Goal: Find specific page/section

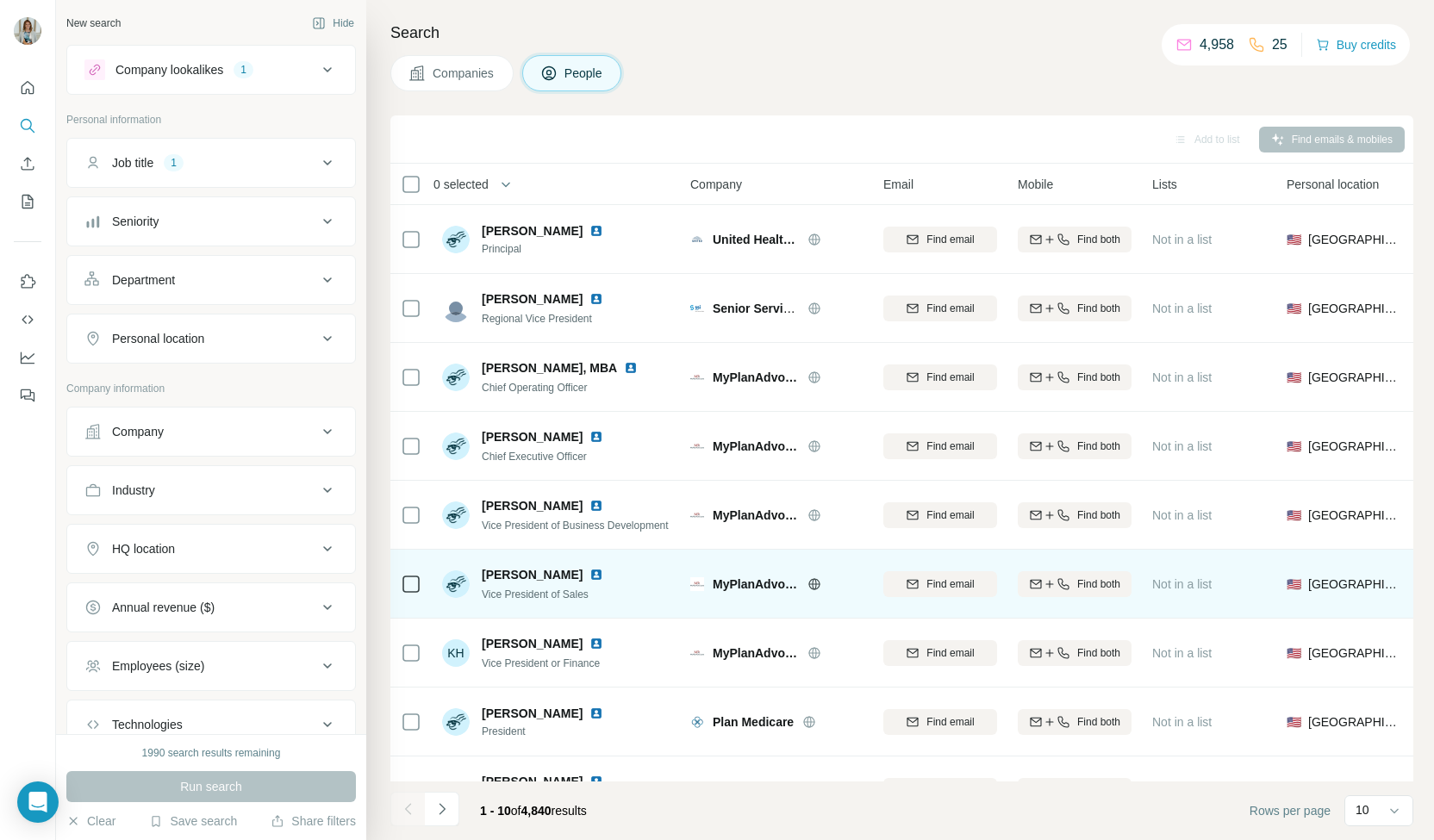
click at [590, 573] on img at bounding box center [597, 574] width 14 height 14
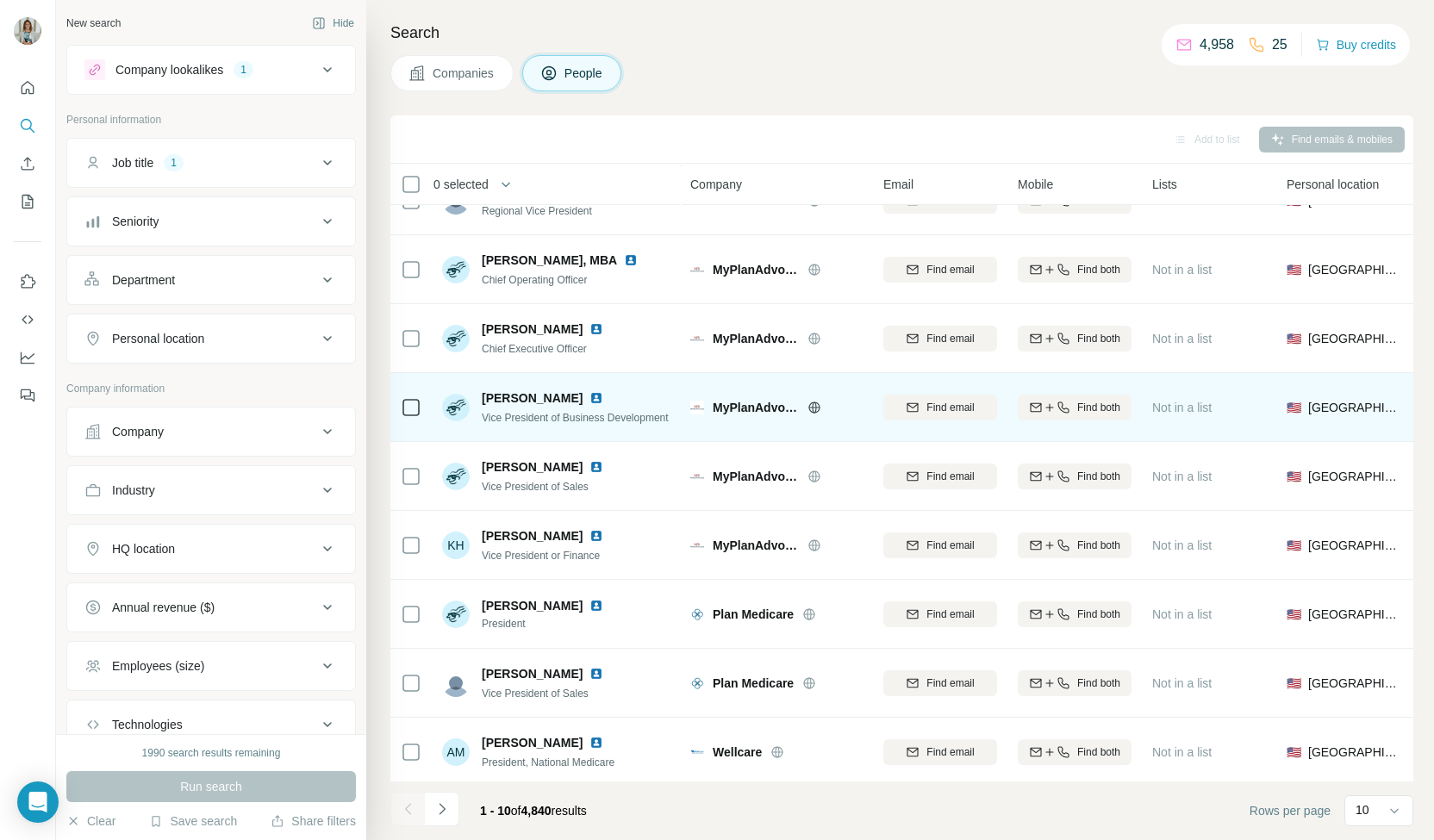
scroll to position [120, 0]
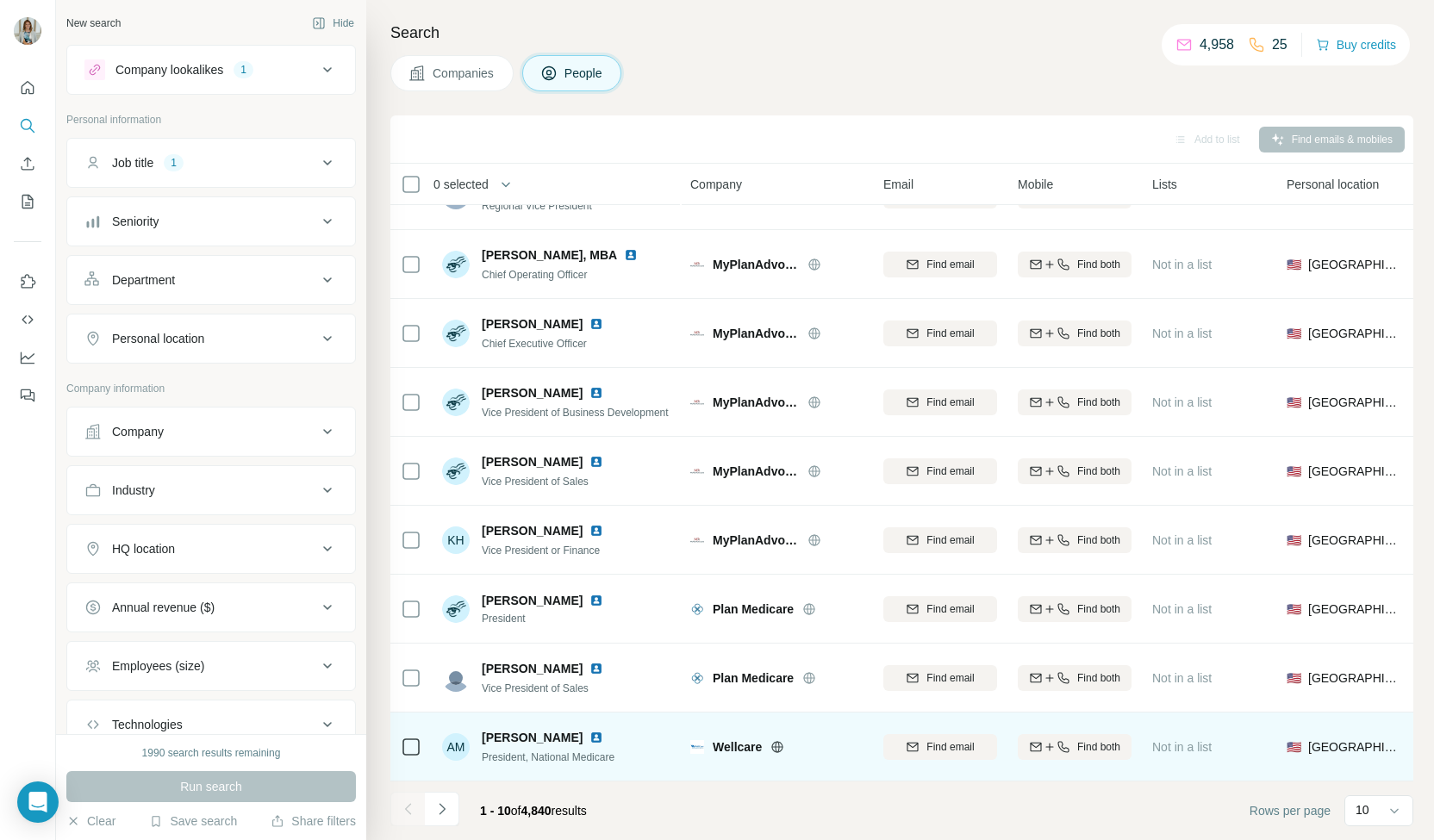
click at [590, 730] on img at bounding box center [597, 737] width 14 height 14
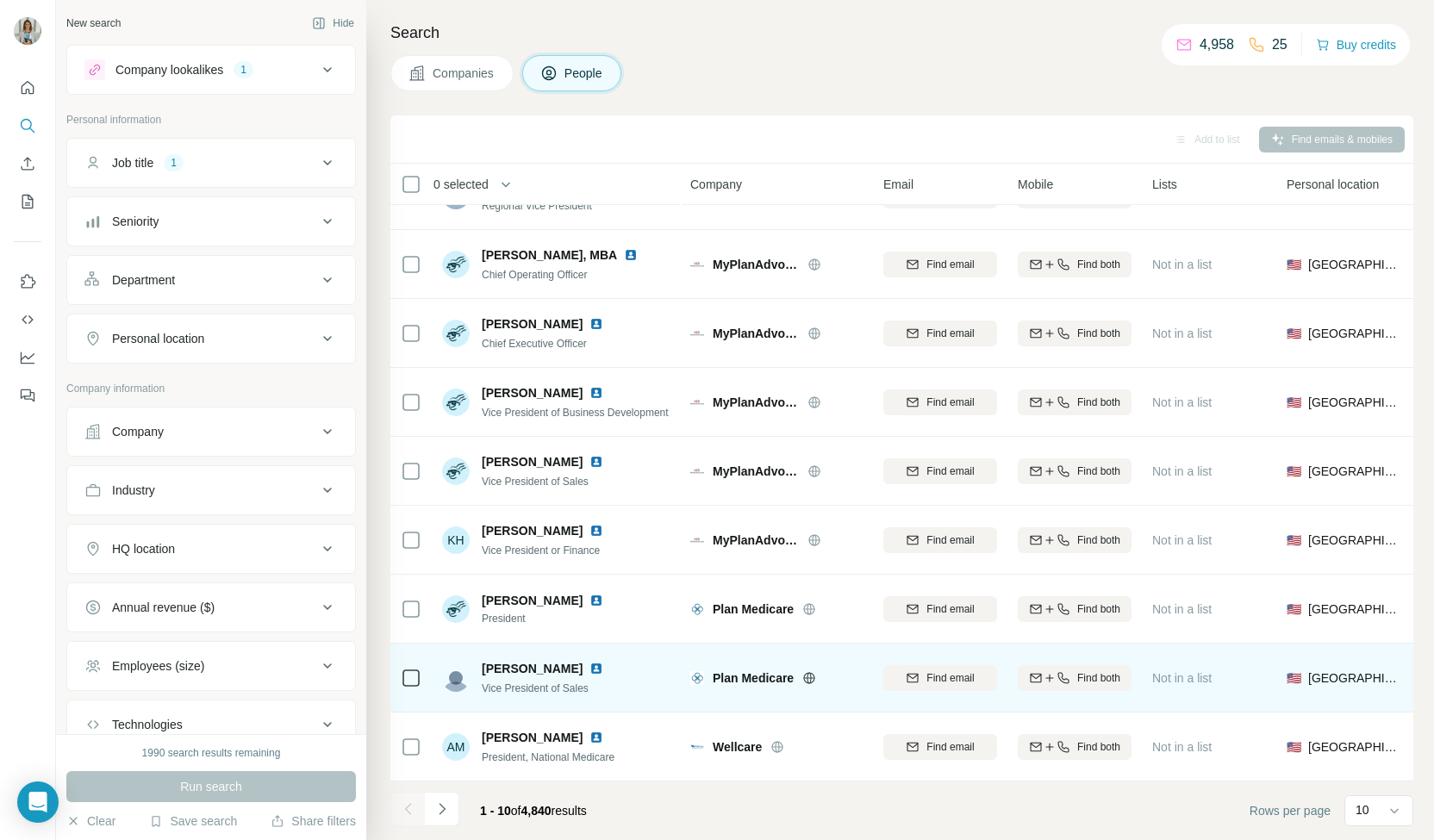
click at [590, 661] on img at bounding box center [597, 668] width 14 height 14
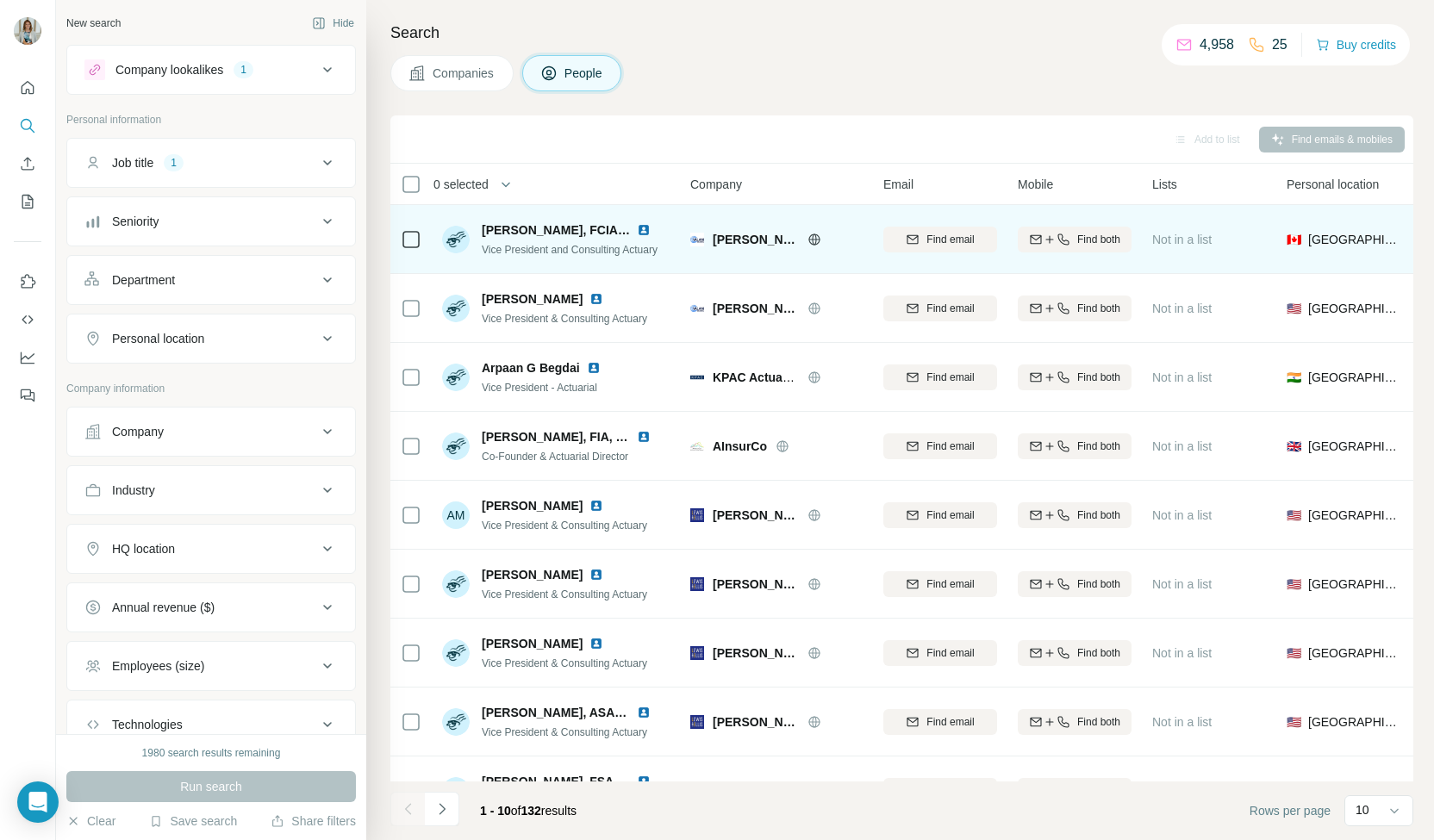
click at [634, 227] on div "[PERSON_NAME], FCIA, FCAS, MAAA" at bounding box center [577, 229] width 190 height 17
click at [653, 225] on div at bounding box center [654, 230] width 35 height 14
click at [638, 228] on img at bounding box center [644, 230] width 14 height 14
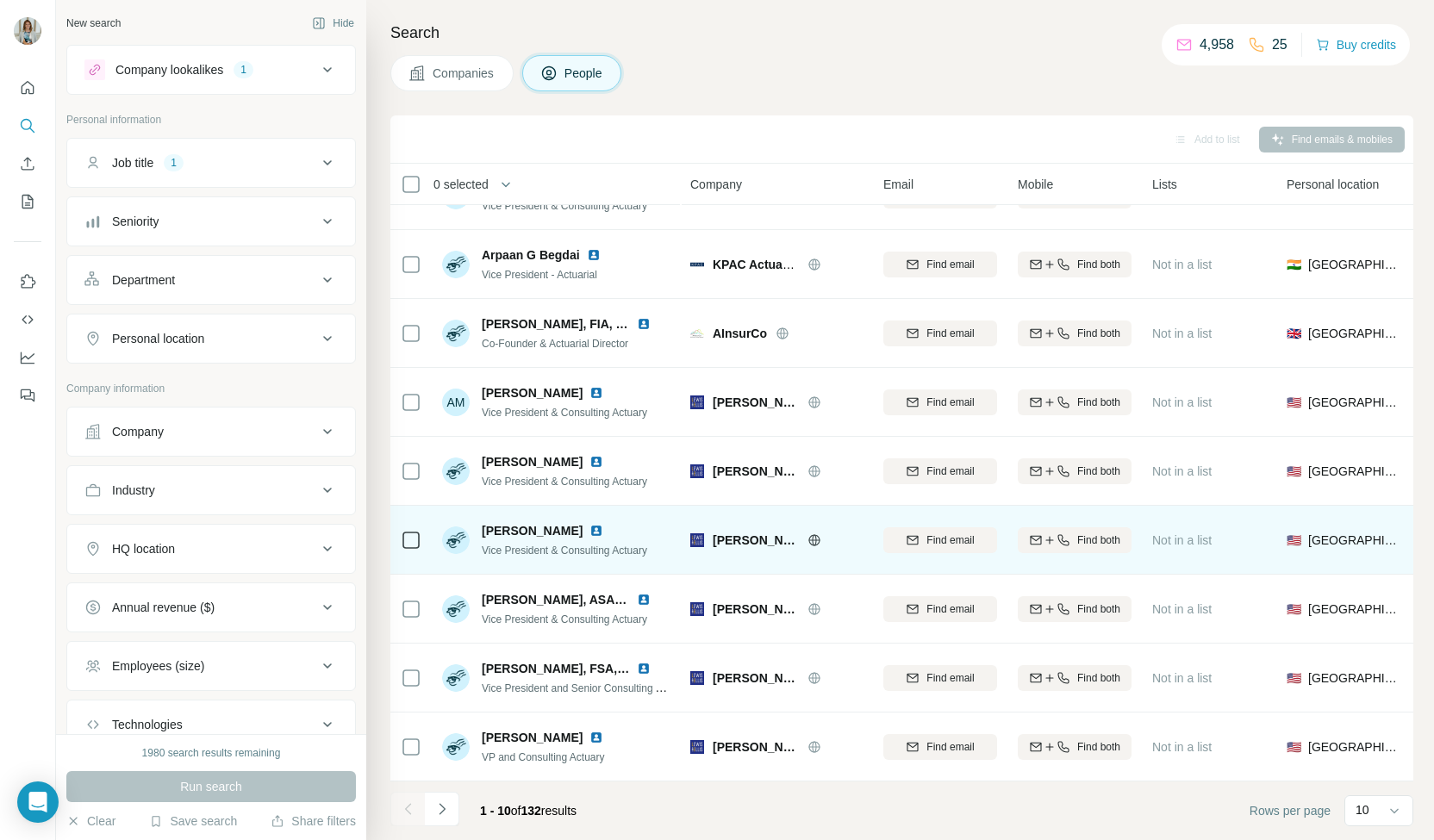
scroll to position [120, 0]
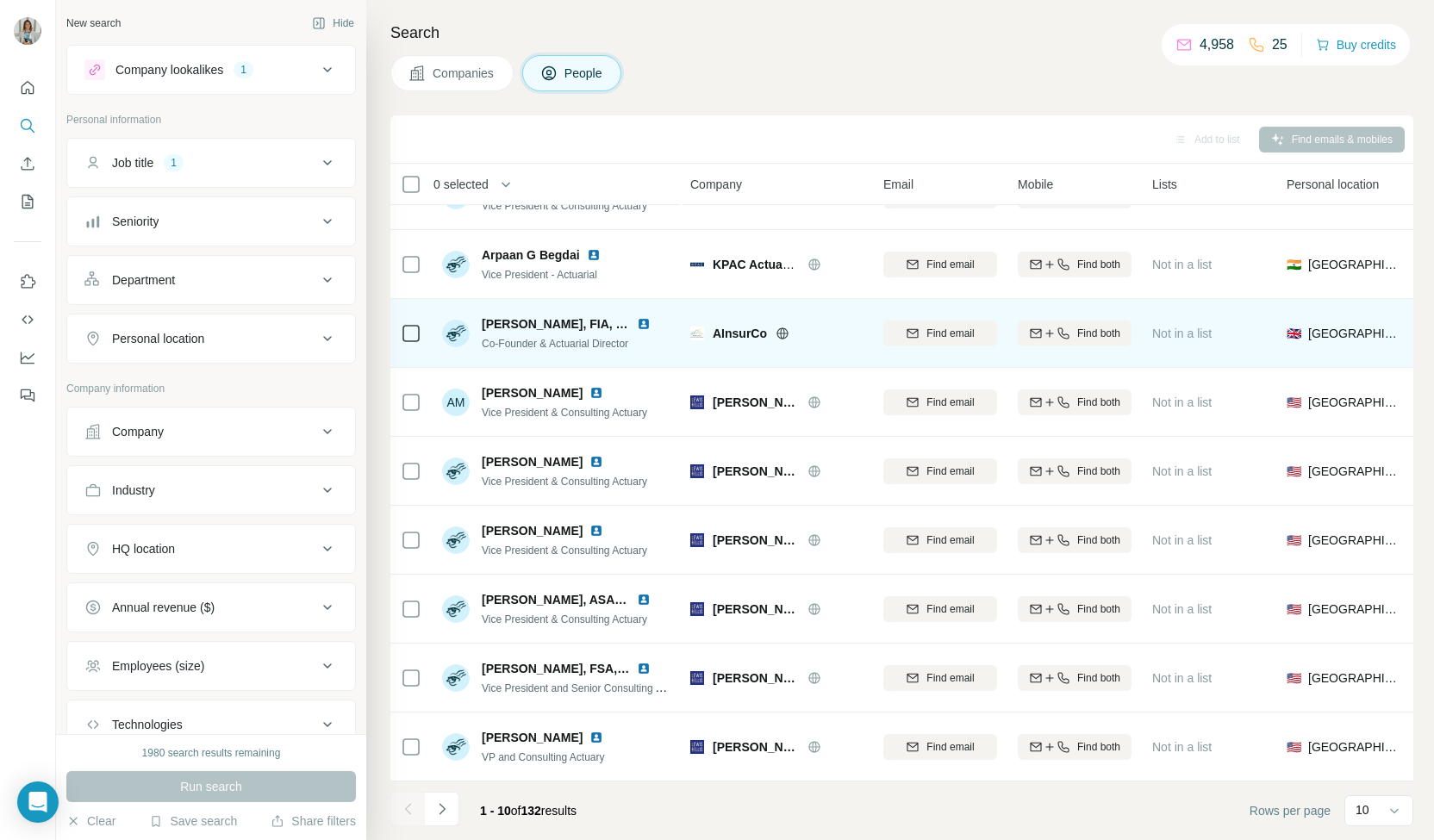
click at [637, 319] on img at bounding box center [644, 324] width 14 height 14
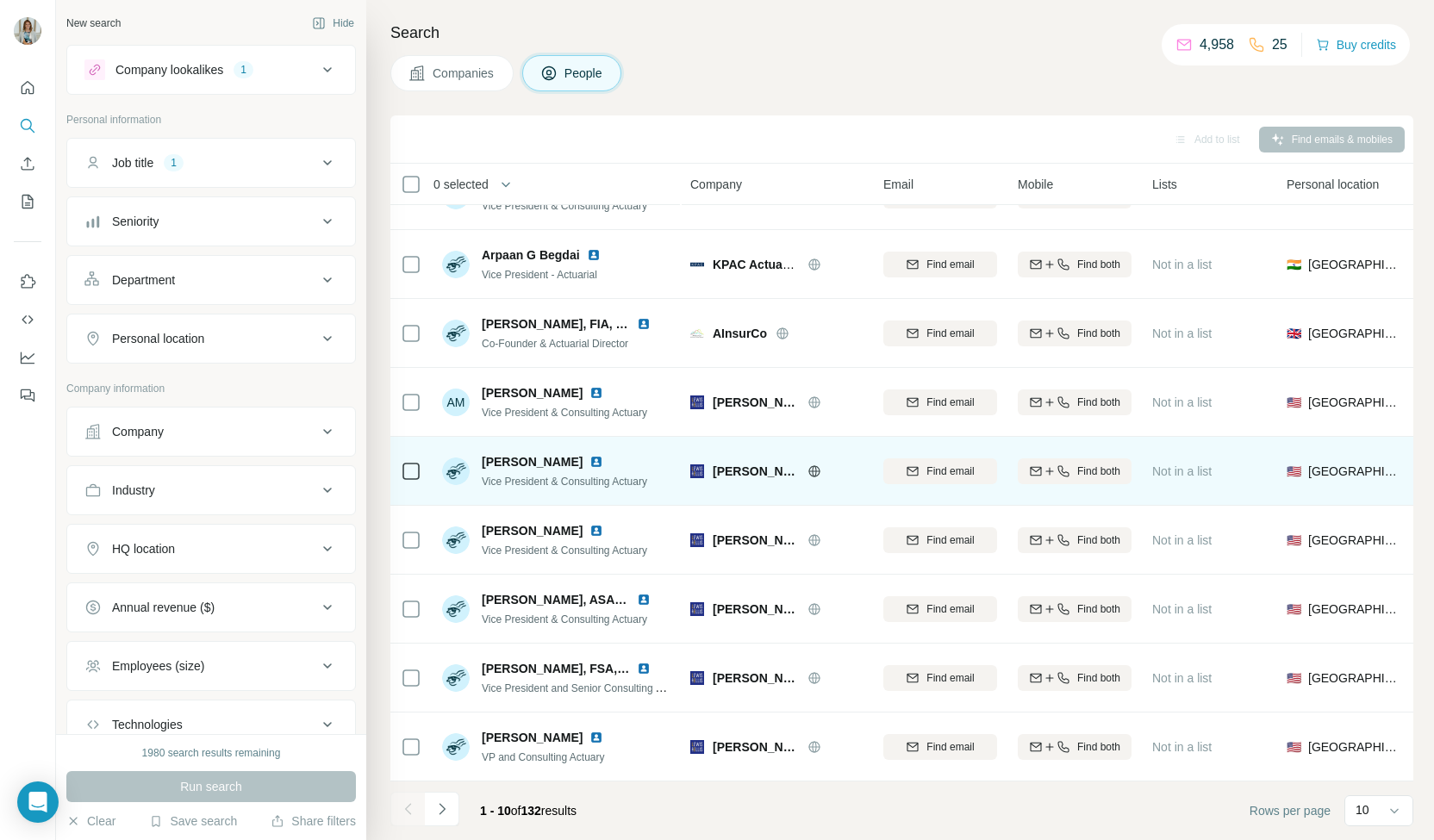
scroll to position [0, 0]
